Goal: Information Seeking & Learning: Compare options

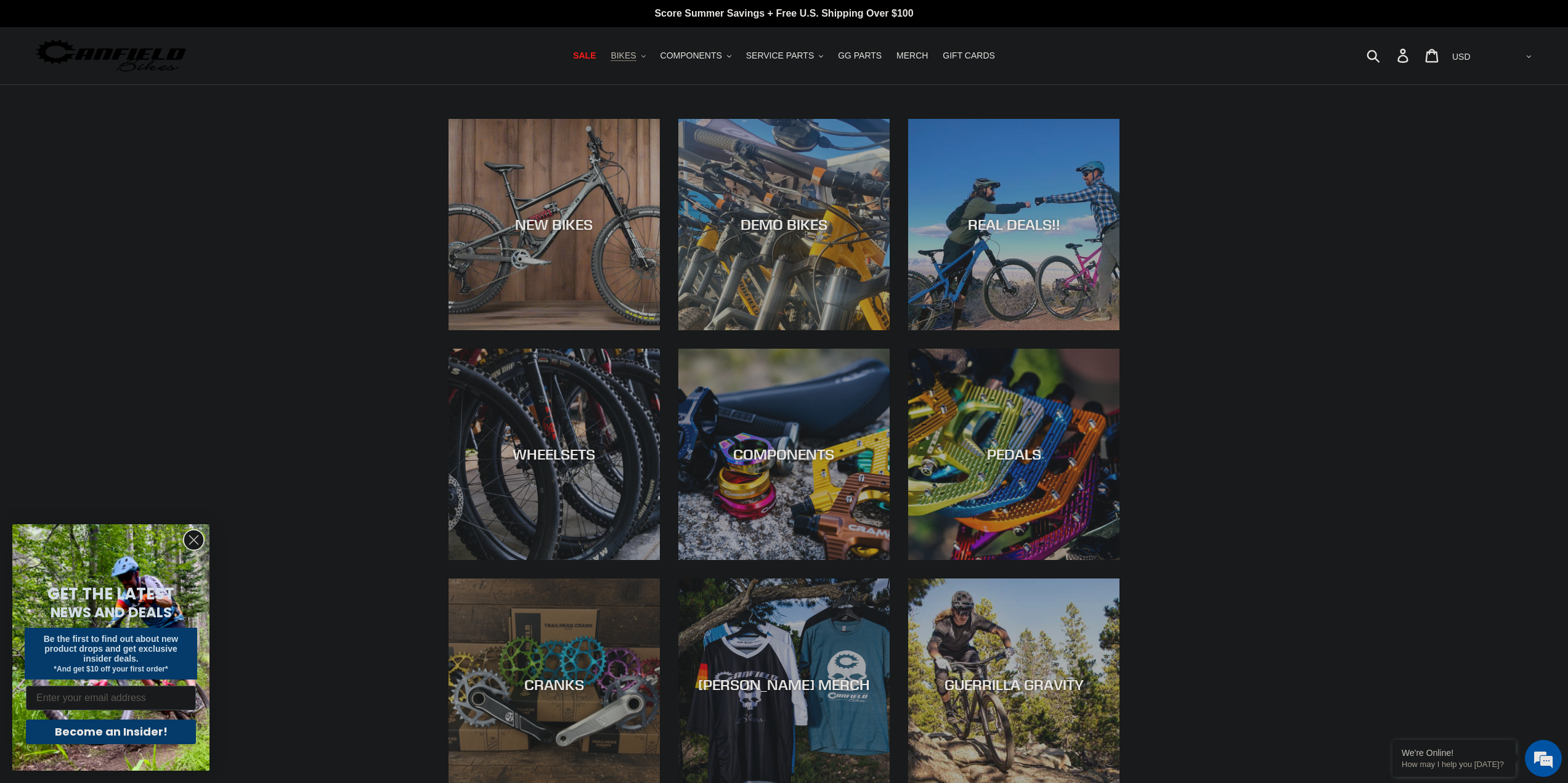
click at [636, 53] on span "BIKES" at bounding box center [623, 56] width 25 height 11
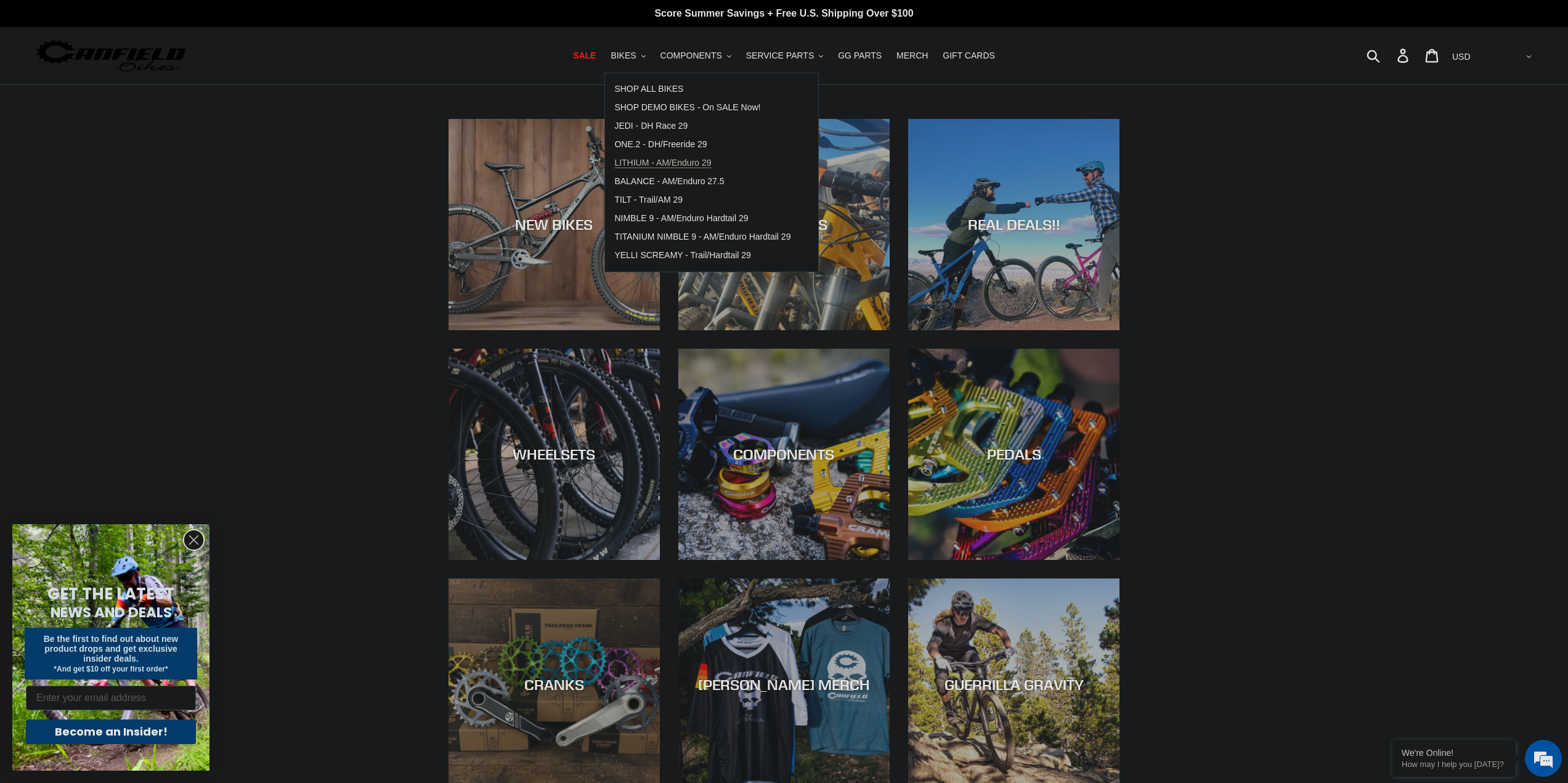
click at [695, 161] on span "LITHIUM - AM/Enduro 29" at bounding box center [662, 163] width 97 height 11
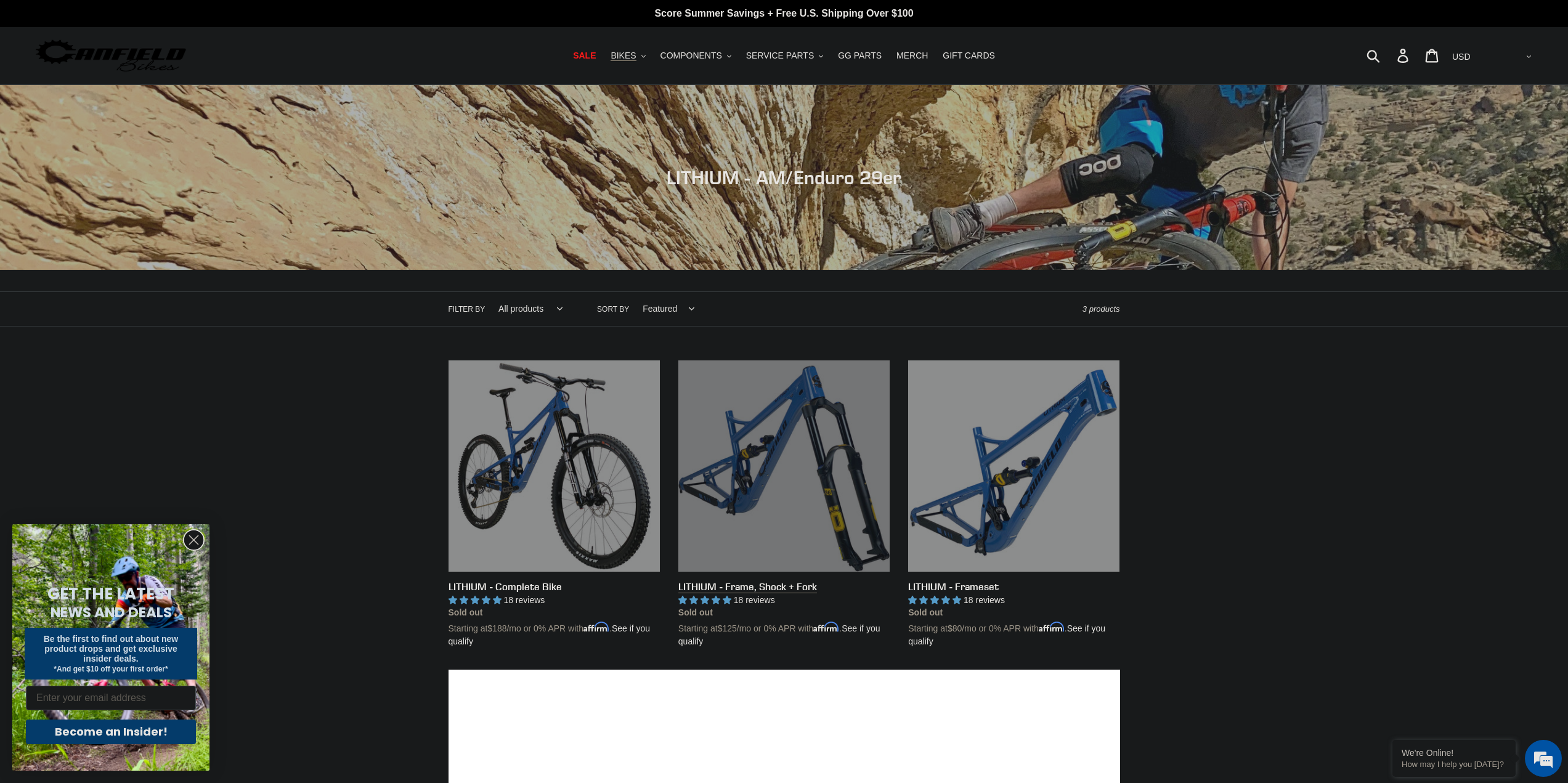
click at [789, 587] on link "LITHIUM - Frame, Shock + Fork" at bounding box center [783, 504] width 211 height 288
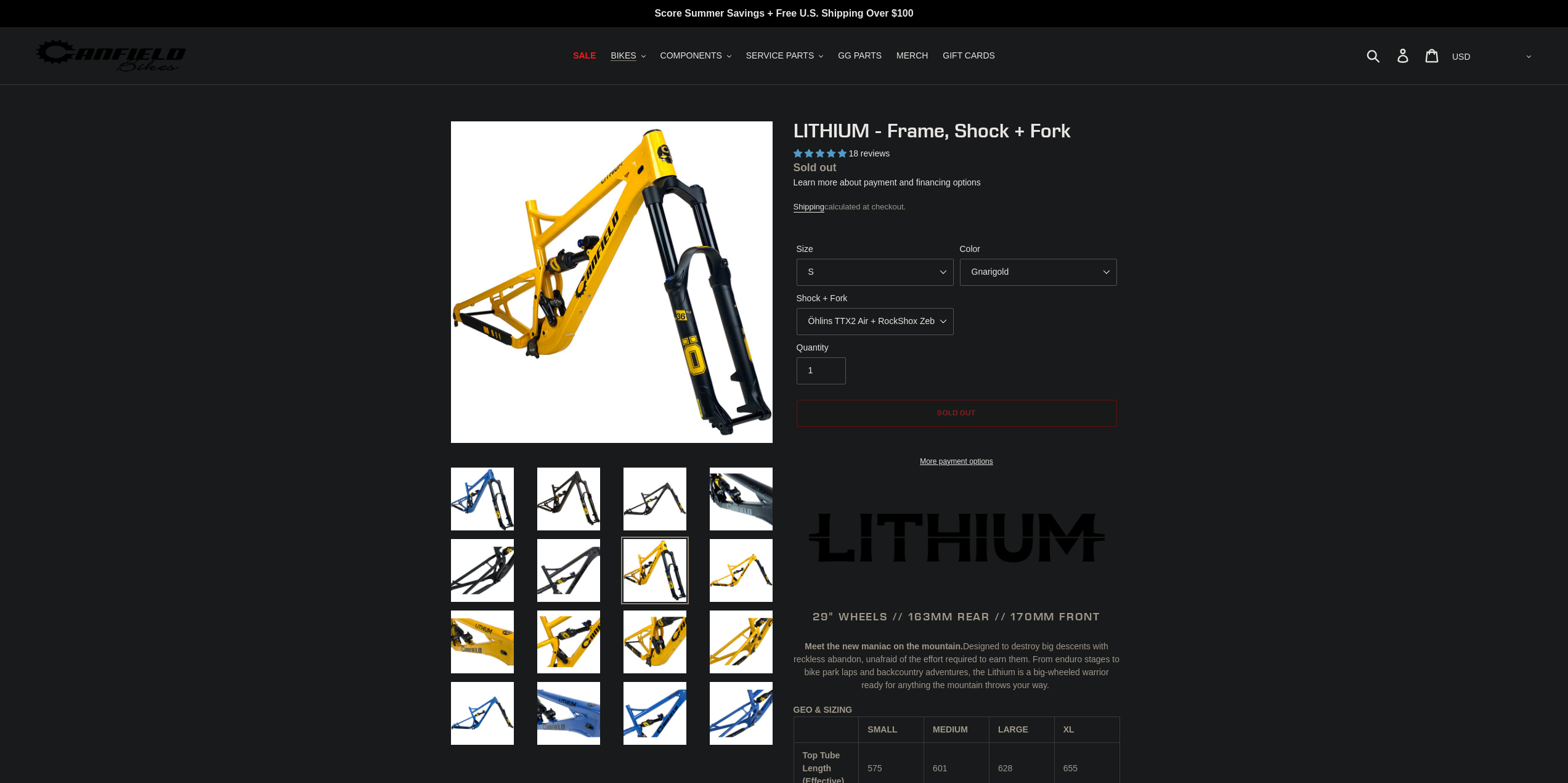
select select "highest-rating"
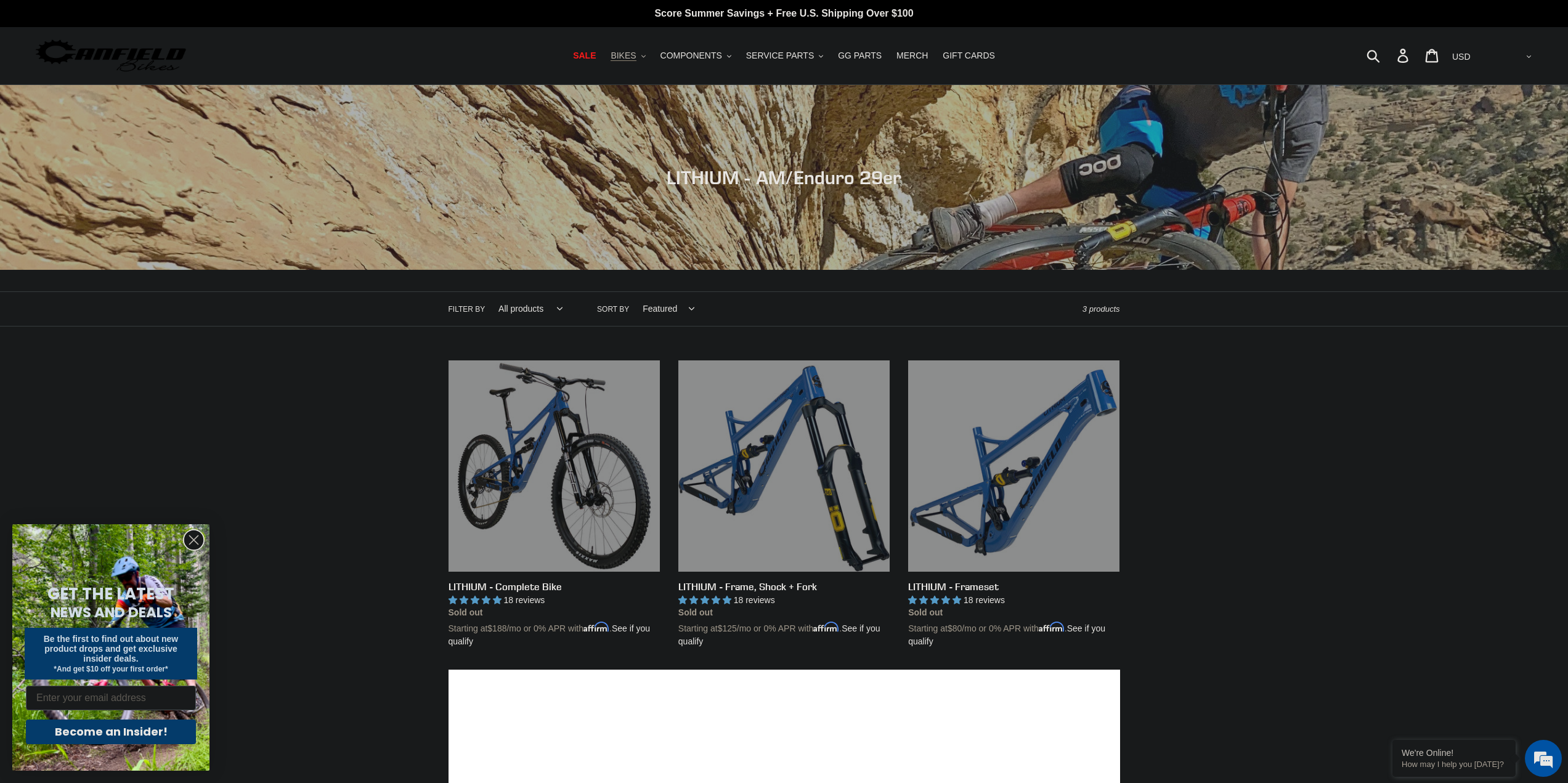
click at [636, 54] on span "BIKES" at bounding box center [623, 56] width 25 height 11
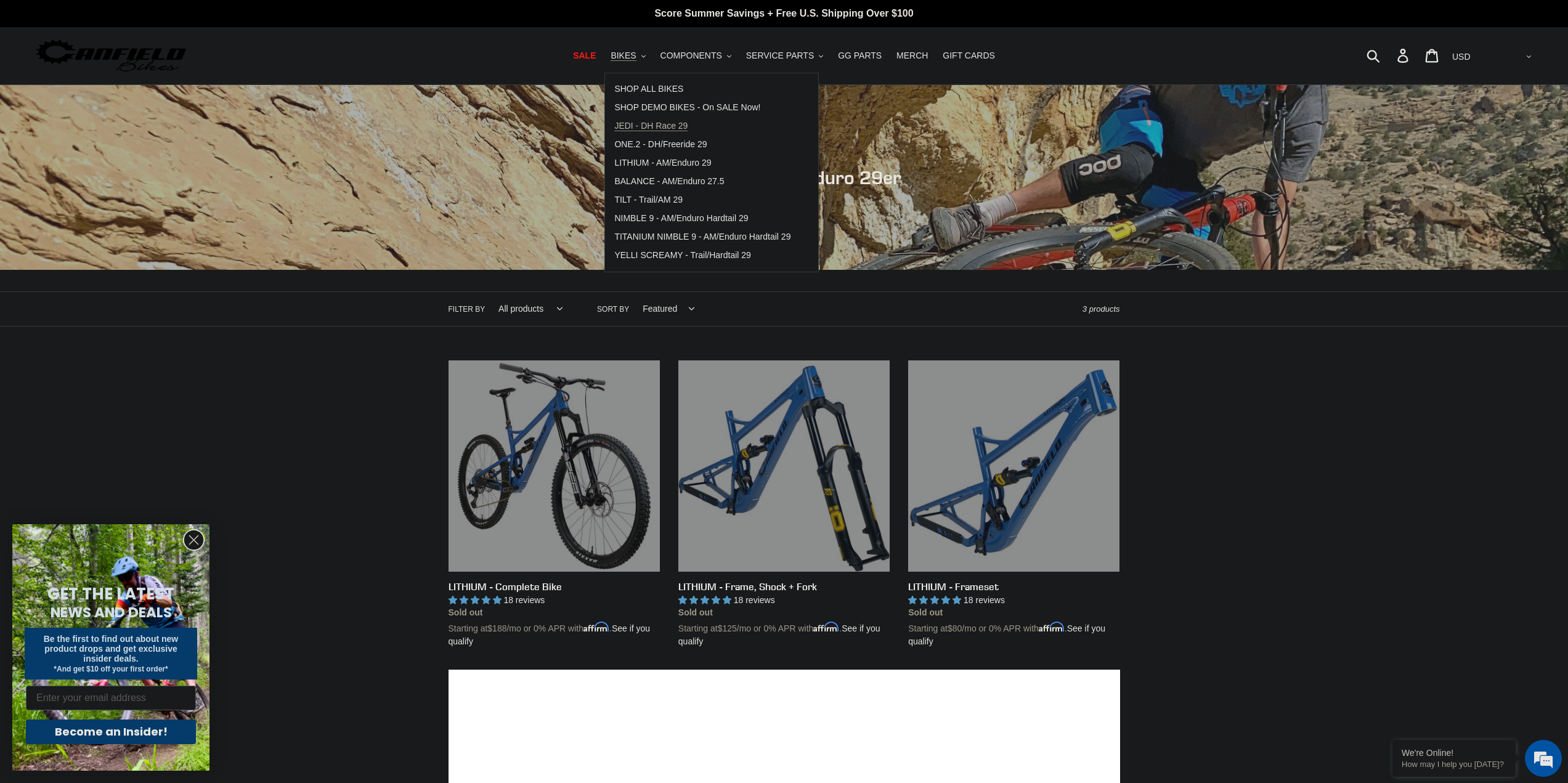
click at [675, 130] on span "JEDI - DH Race 29" at bounding box center [651, 126] width 73 height 11
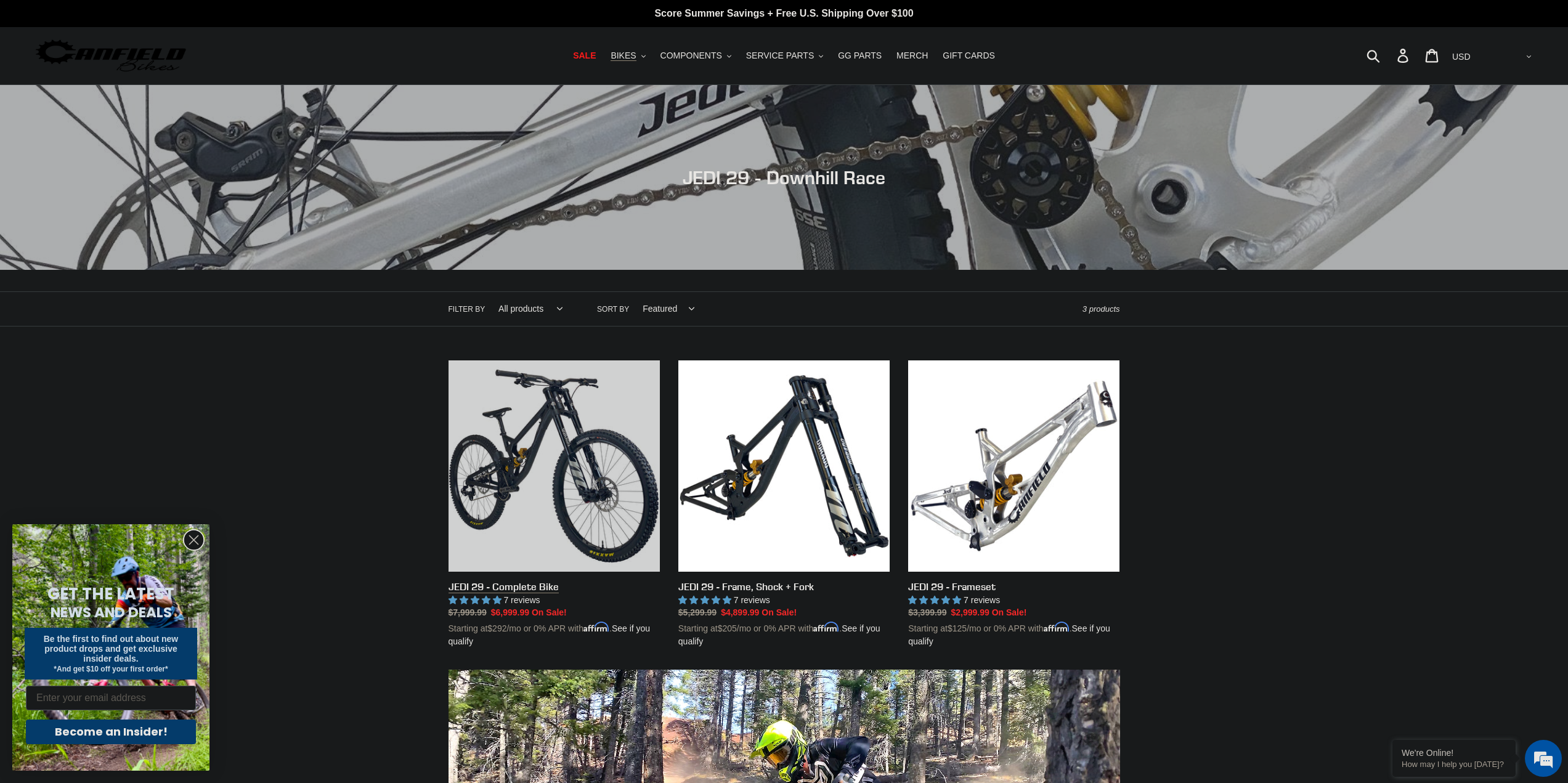
click at [554, 466] on link "JEDI 29 - Complete Bike" at bounding box center [554, 504] width 211 height 288
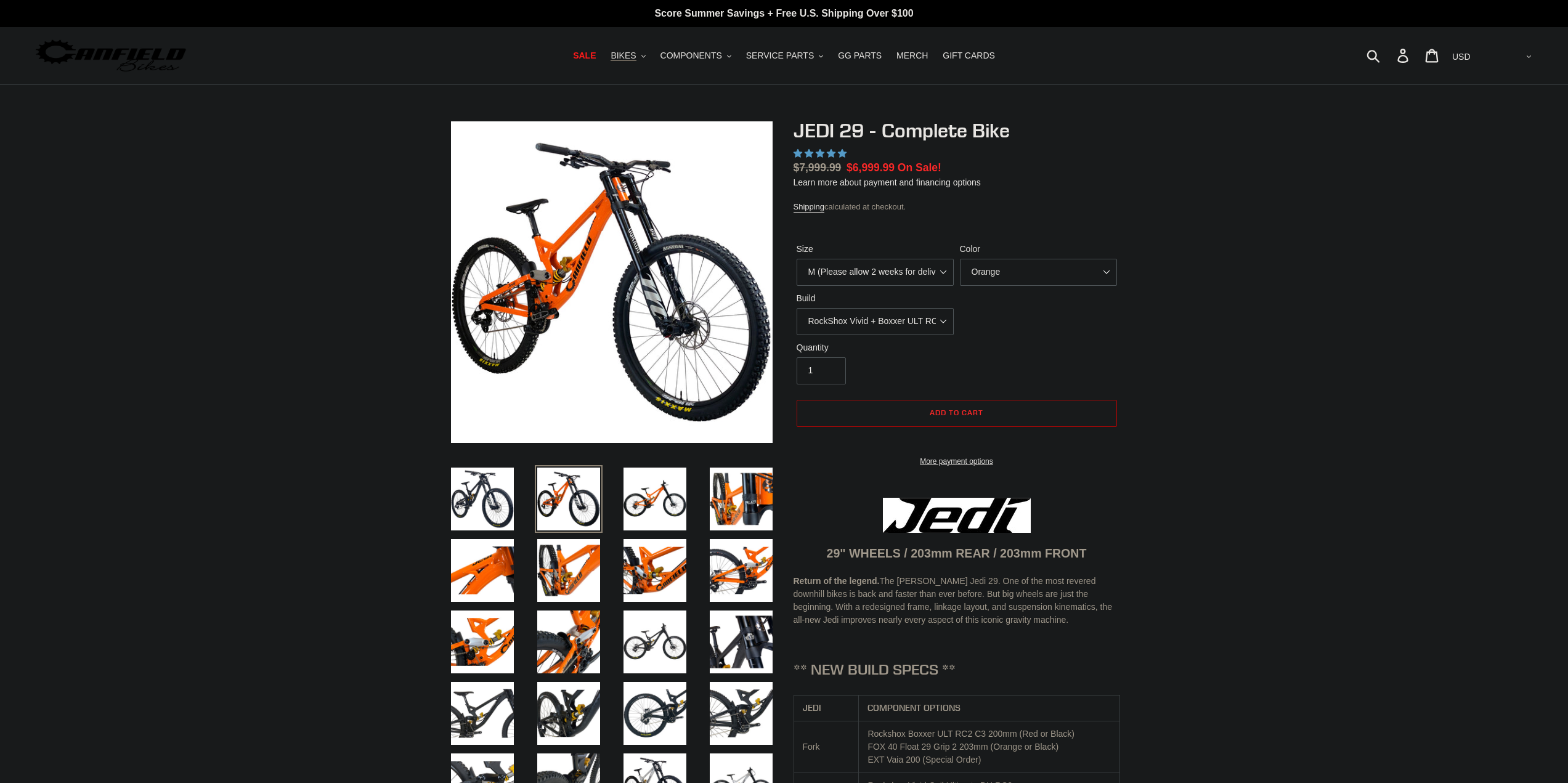
select select "highest-rating"
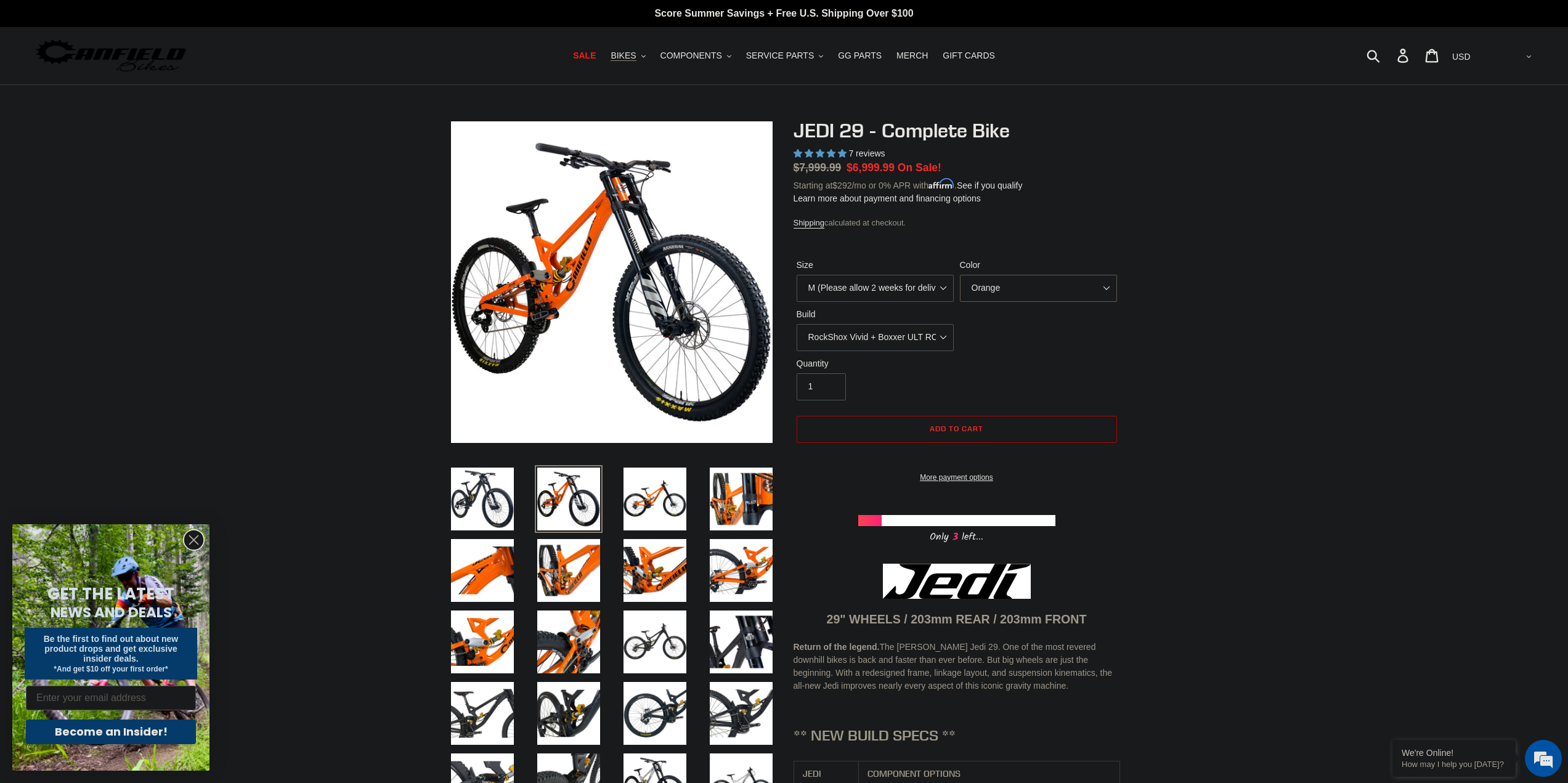
click at [1053, 290] on select "Orange Stealth Black Raw" at bounding box center [1038, 288] width 157 height 27
select select "Raw"
click at [960, 275] on select "Orange Stealth Black Raw" at bounding box center [1038, 288] width 157 height 27
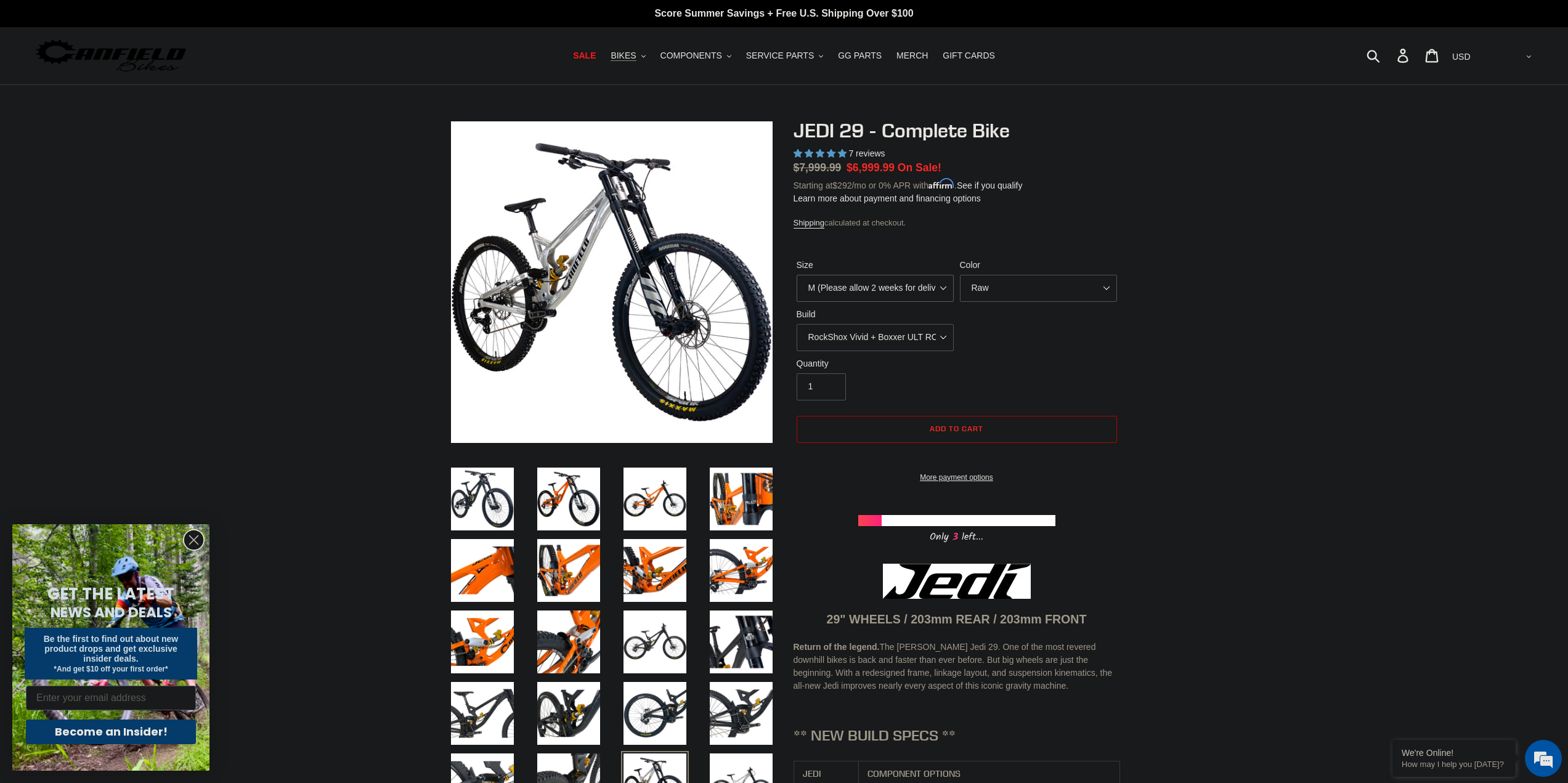
click at [866, 278] on select "M (Please allow 2 weeks for delivery) L (Please allow 2 weeks for delivery) XL …" at bounding box center [875, 288] width 157 height 27
select select "L (Please allow 2 weeks for delivery)"
click at [797, 275] on select "M (Please allow 2 weeks for delivery) L (Please allow 2 weeks for delivery) XL …" at bounding box center [875, 288] width 157 height 27
click at [876, 327] on select "RockShox Vivid + Boxxer ULT RC2 C3 200 + SRAM XO RockShox Vivid + Boxxer ULT RC…" at bounding box center [875, 338] width 157 height 27
select select "Fox DHX2 + Fox 40 Float Grip 2 203 + Shimano"
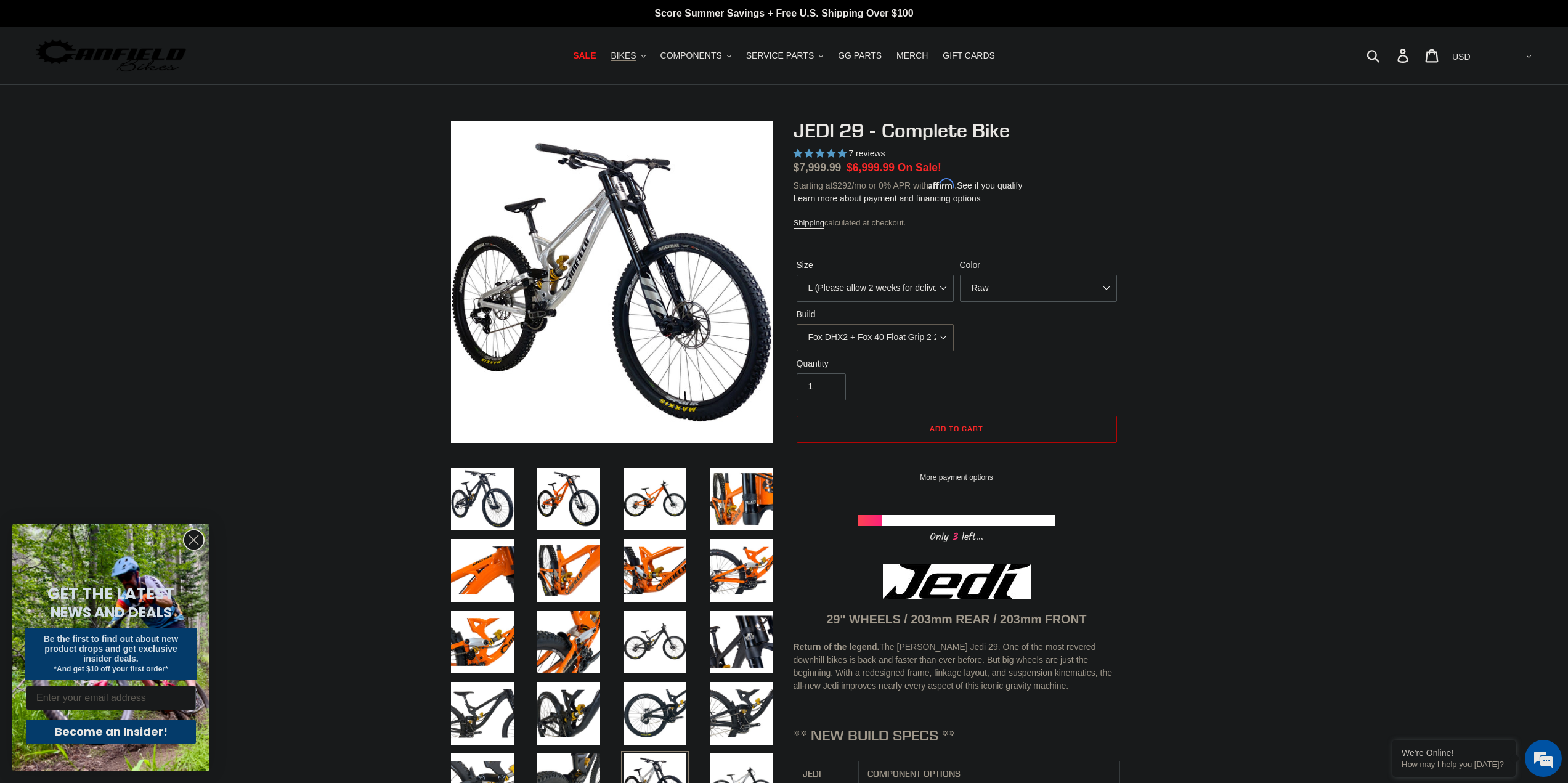
click at [797, 324] on select "RockShox Vivid + Boxxer ULT RC2 C3 200 + SRAM XO RockShox Vivid + Boxxer ULT RC…" at bounding box center [875, 338] width 157 height 27
click at [634, 59] on span "BIKES" at bounding box center [623, 56] width 25 height 11
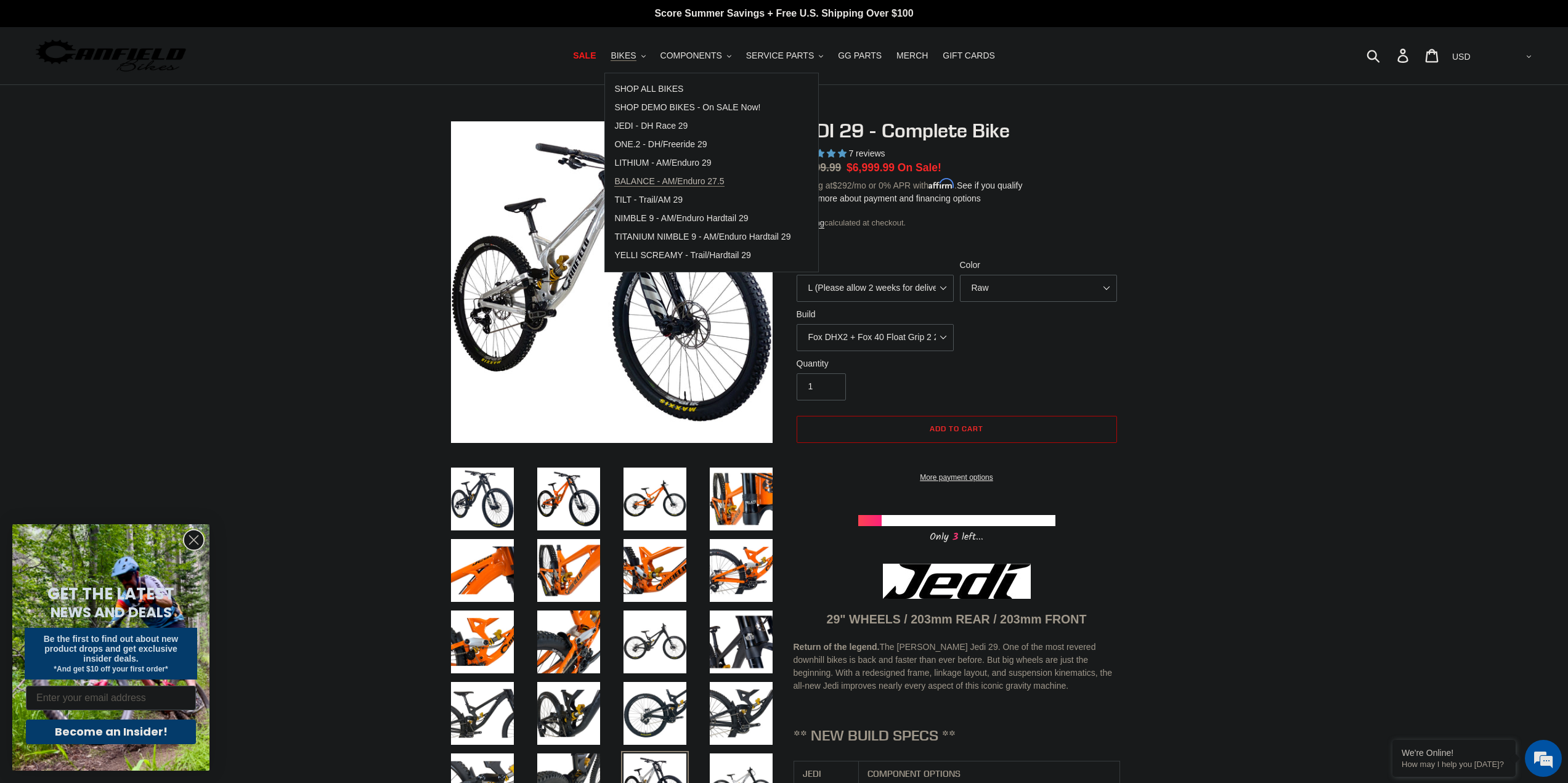
click at [687, 178] on span "BALANCE - AM/Enduro 27.5" at bounding box center [669, 182] width 110 height 11
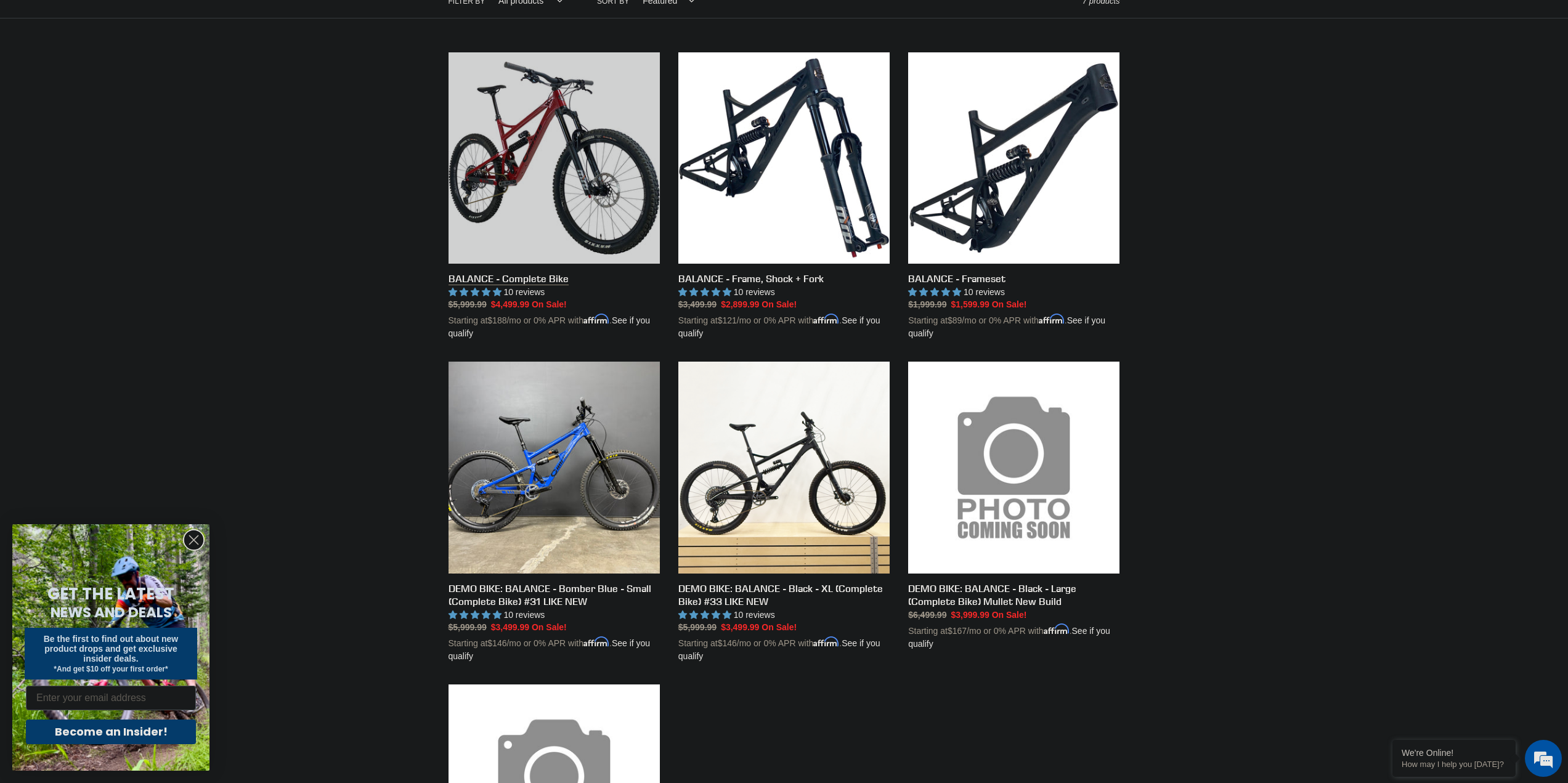
click at [538, 200] on link "BALANCE - Complete Bike" at bounding box center [554, 196] width 211 height 288
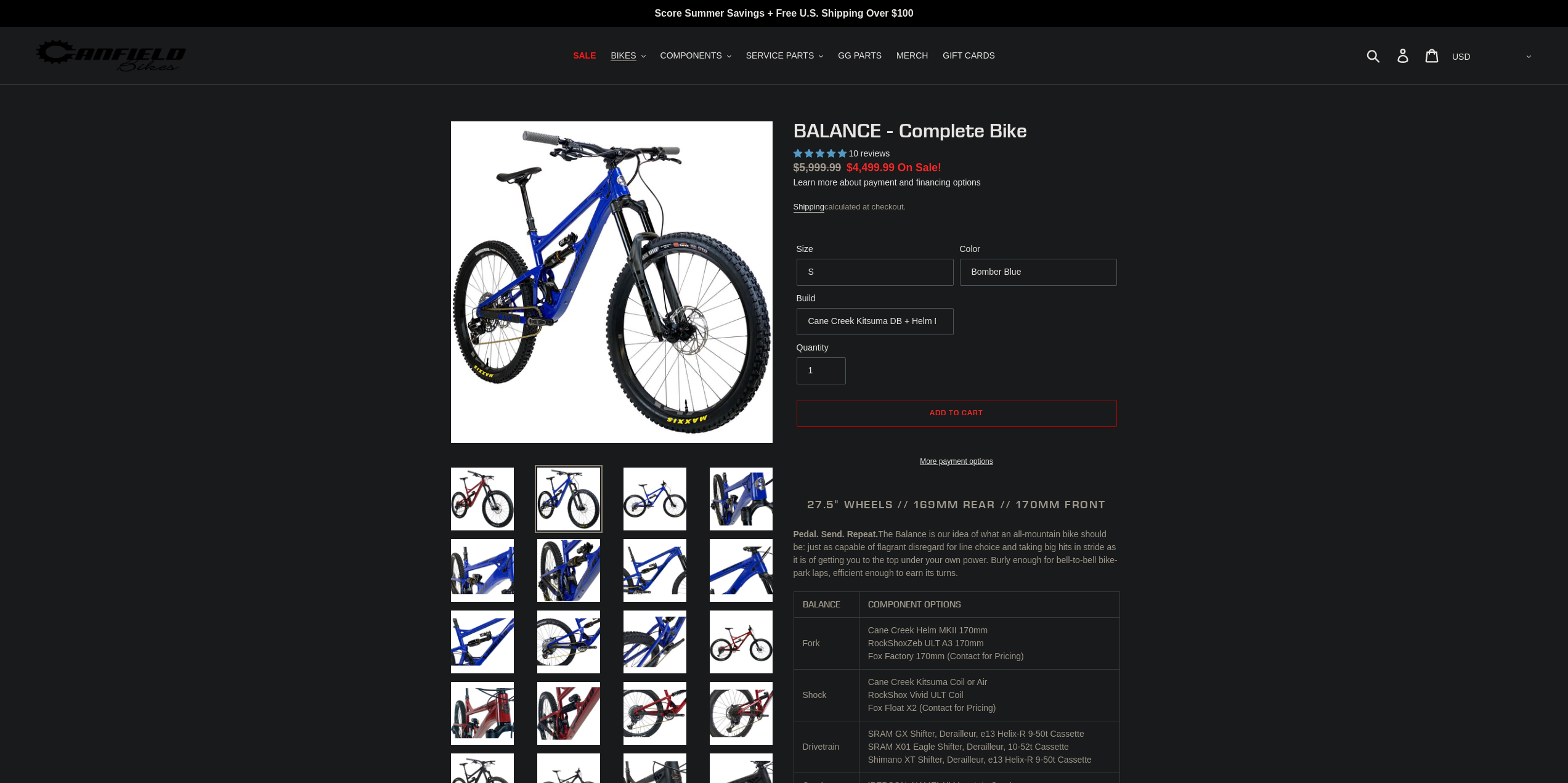
select select "highest-rating"
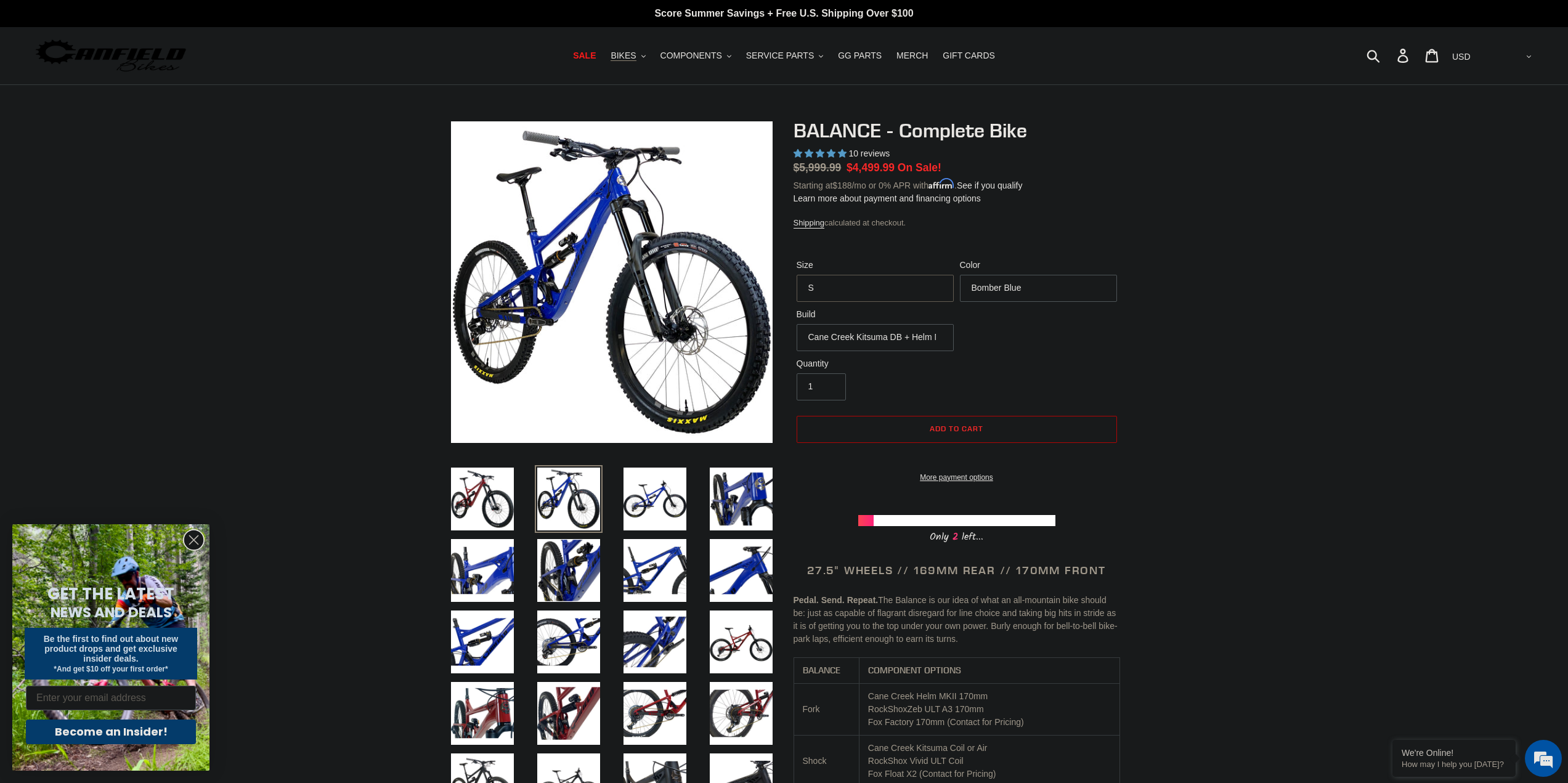
click at [936, 287] on select "S M L XL" at bounding box center [875, 288] width 157 height 27
select select "L"
click at [797, 275] on select "S M L XL" at bounding box center [875, 288] width 157 height 27
click at [1032, 284] on select "Bomber Blue Goat's Blood Stealth Black" at bounding box center [1038, 288] width 157 height 27
click at [960, 275] on select "Bomber Blue Goat's Blood Stealth Black" at bounding box center [1038, 288] width 157 height 27
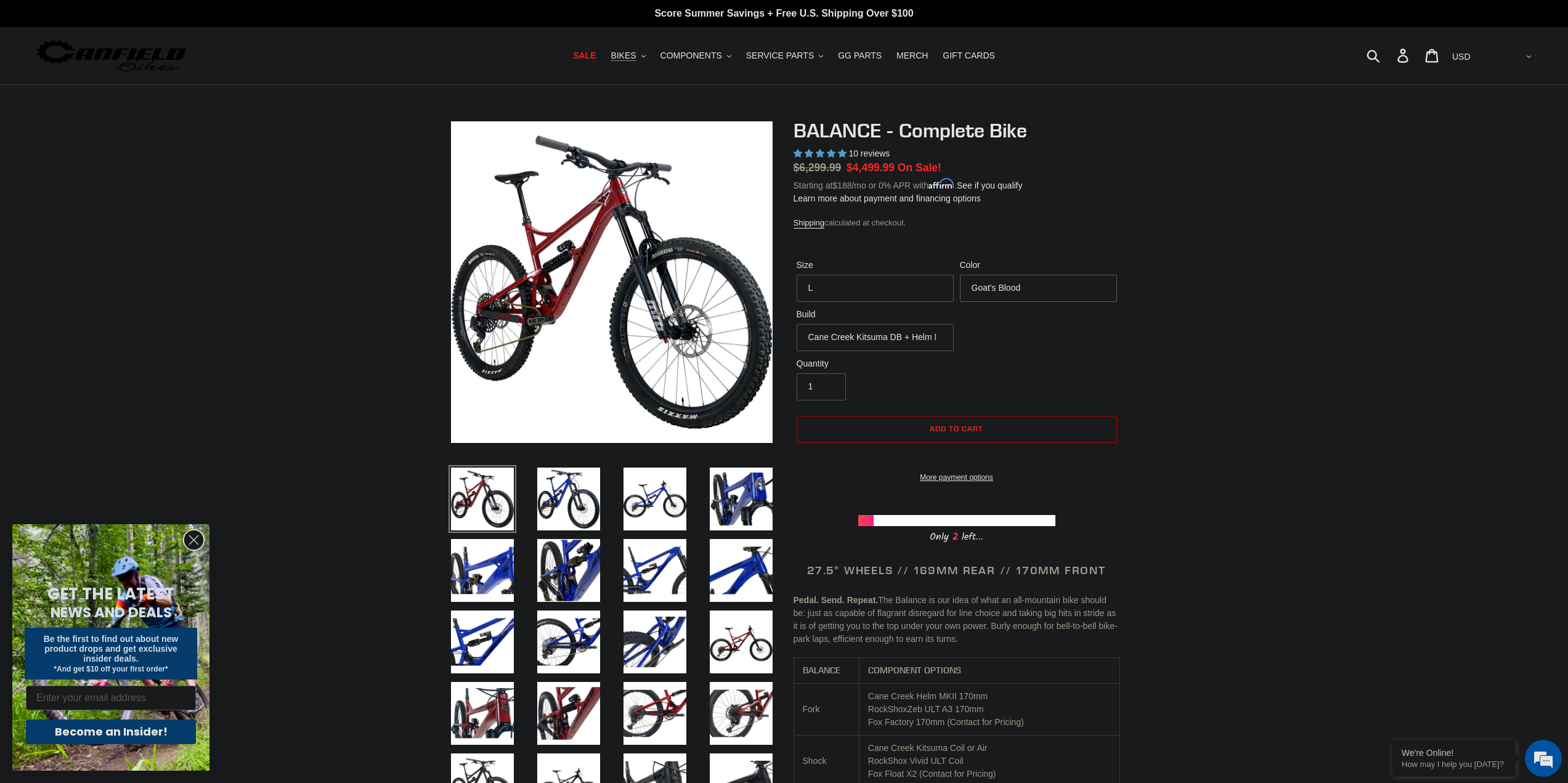
click at [1036, 286] on select "Bomber Blue Goat's Blood Stealth Black" at bounding box center [1038, 288] width 157 height 27
click at [960, 275] on select "Bomber Blue Goat's Blood Stealth Black" at bounding box center [1038, 288] width 157 height 27
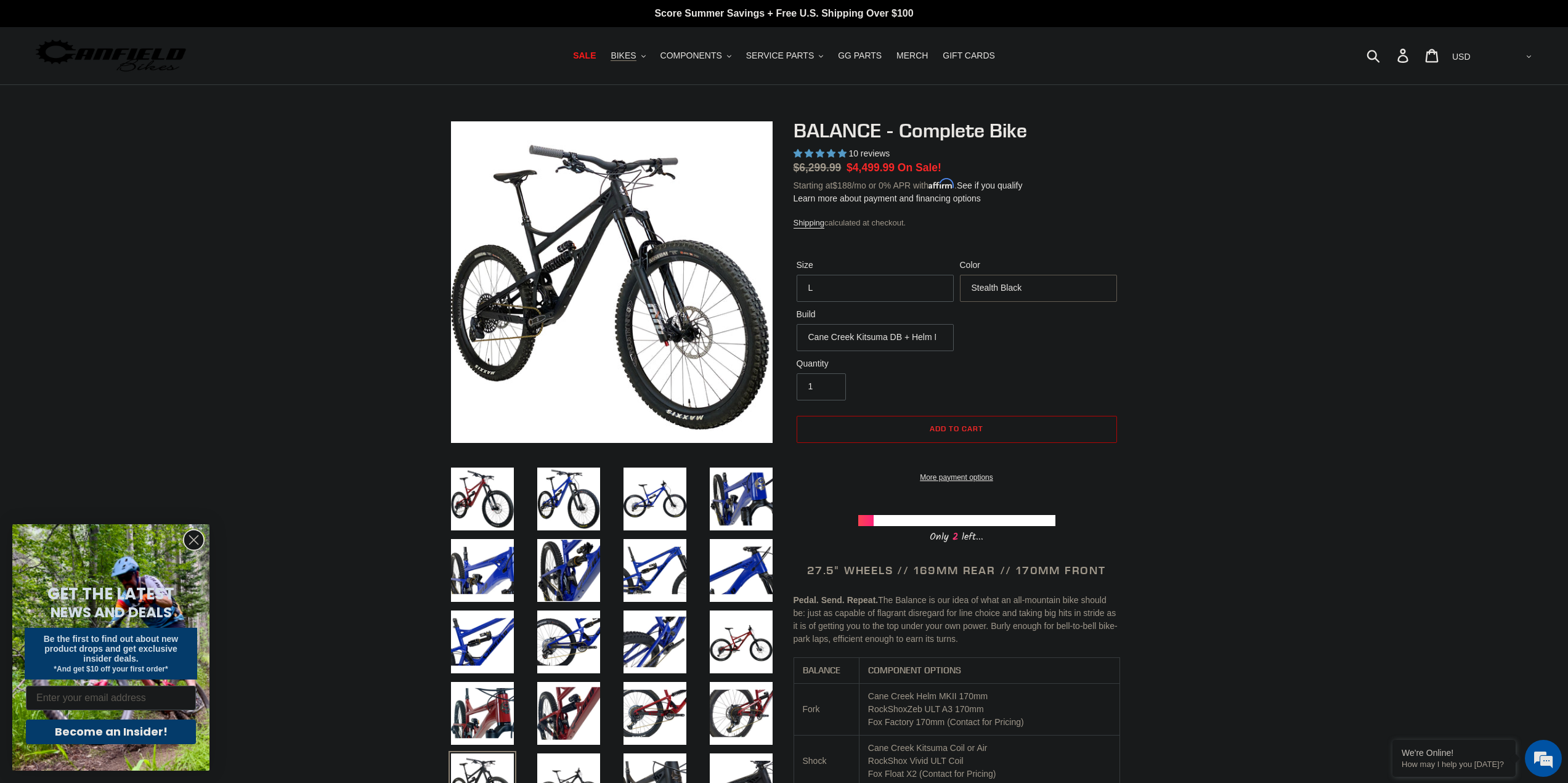
click at [1025, 293] on select "Bomber Blue Goat's Blood Stealth Black" at bounding box center [1038, 288] width 157 height 27
click at [960, 275] on select "Bomber Blue Goat's Blood Stealth Black" at bounding box center [1038, 288] width 157 height 27
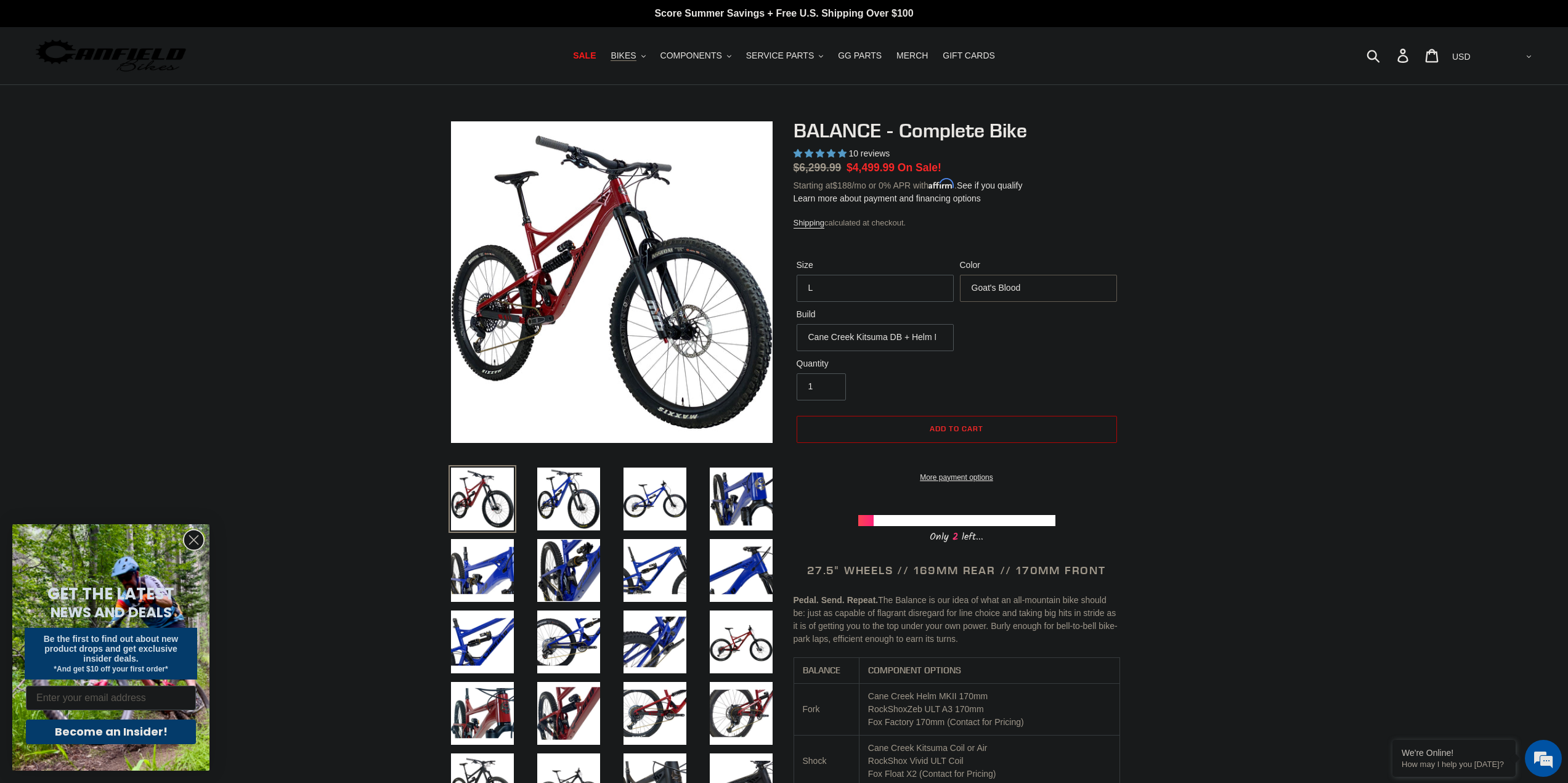
drag, startPoint x: 1022, startPoint y: 287, endPoint x: 1022, endPoint y: 294, distance: 7.0
click at [1022, 287] on select "Bomber Blue Goat's Blood Stealth Black" at bounding box center [1038, 288] width 157 height 27
select select "Bomber Blue"
click at [960, 275] on select "Bomber Blue Goat's Blood Stealth Black" at bounding box center [1038, 288] width 157 height 27
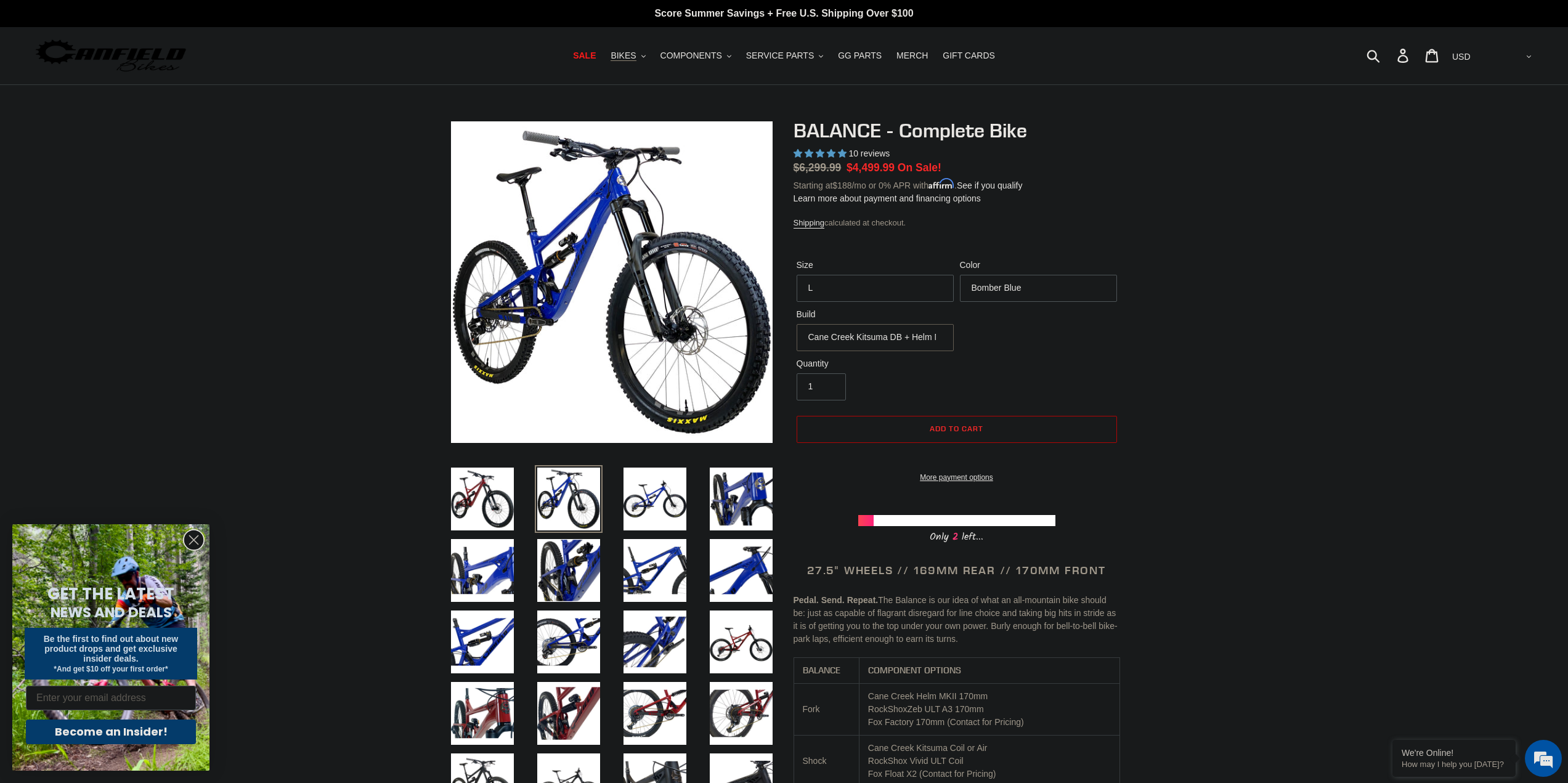
click at [929, 327] on select "Cane Creek Kitsuma DB + Helm MKII + SRAM GX Cane Creek Kitsuma DB + Helm MKII +…" at bounding box center [875, 338] width 157 height 27
select select "Cane Creek Kitsuma DB + Helm MKII + Shimano XT"
click at [797, 324] on select "Cane Creek Kitsuma DB + Helm MKII + SRAM GX Cane Creek Kitsuma DB + Helm MKII +…" at bounding box center [875, 338] width 157 height 27
